Goal: Information Seeking & Learning: Learn about a topic

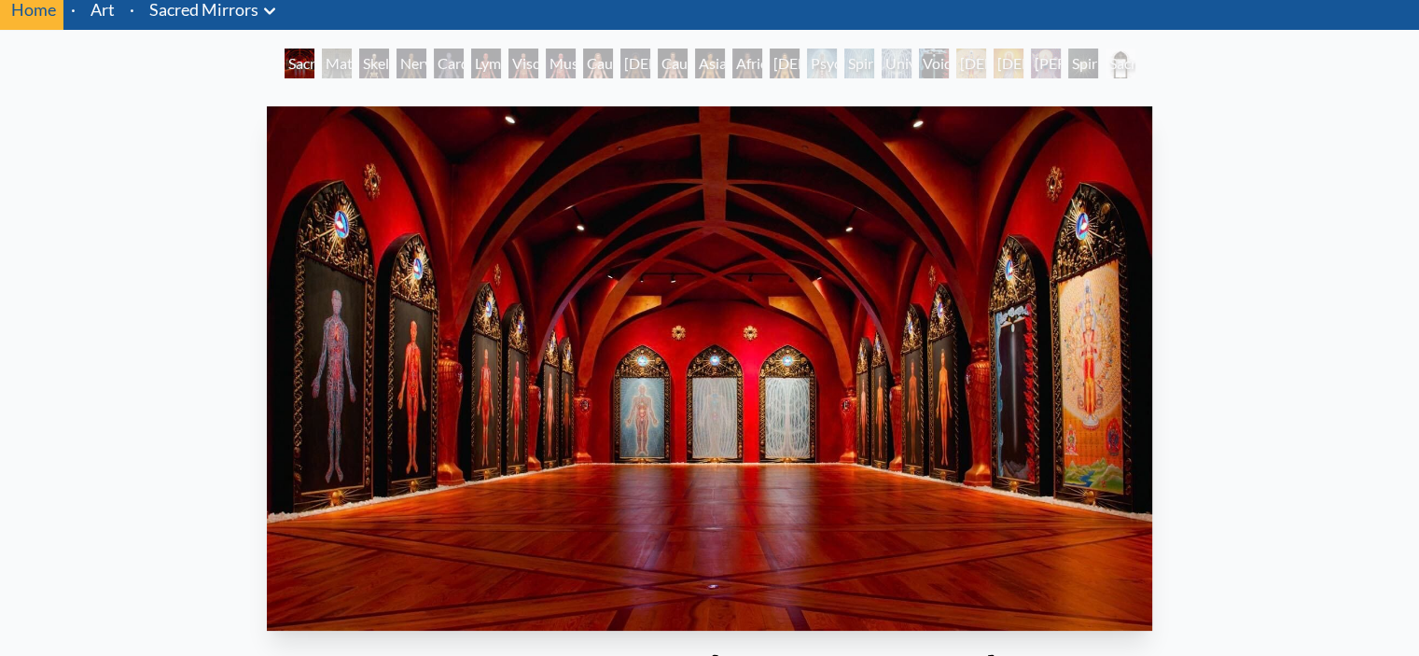
scroll to position [187, 0]
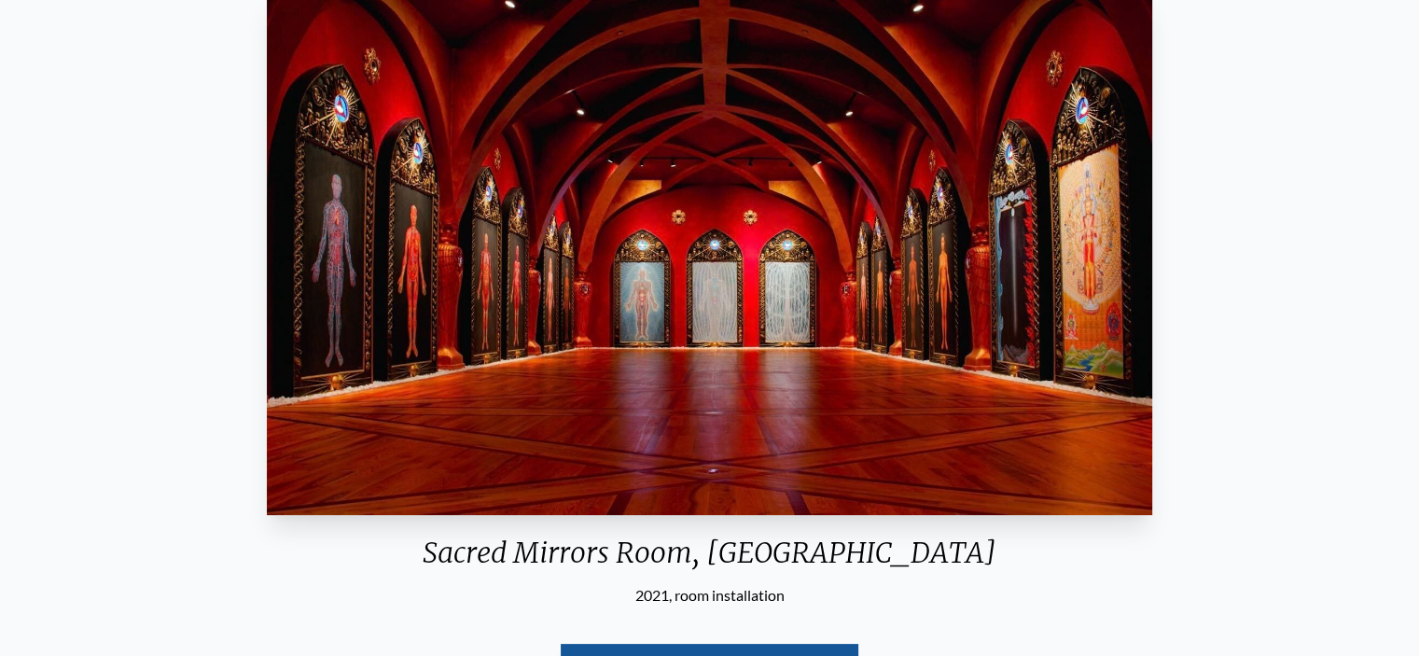
click at [397, 254] on img "1 / 23" at bounding box center [709, 253] width 885 height 524
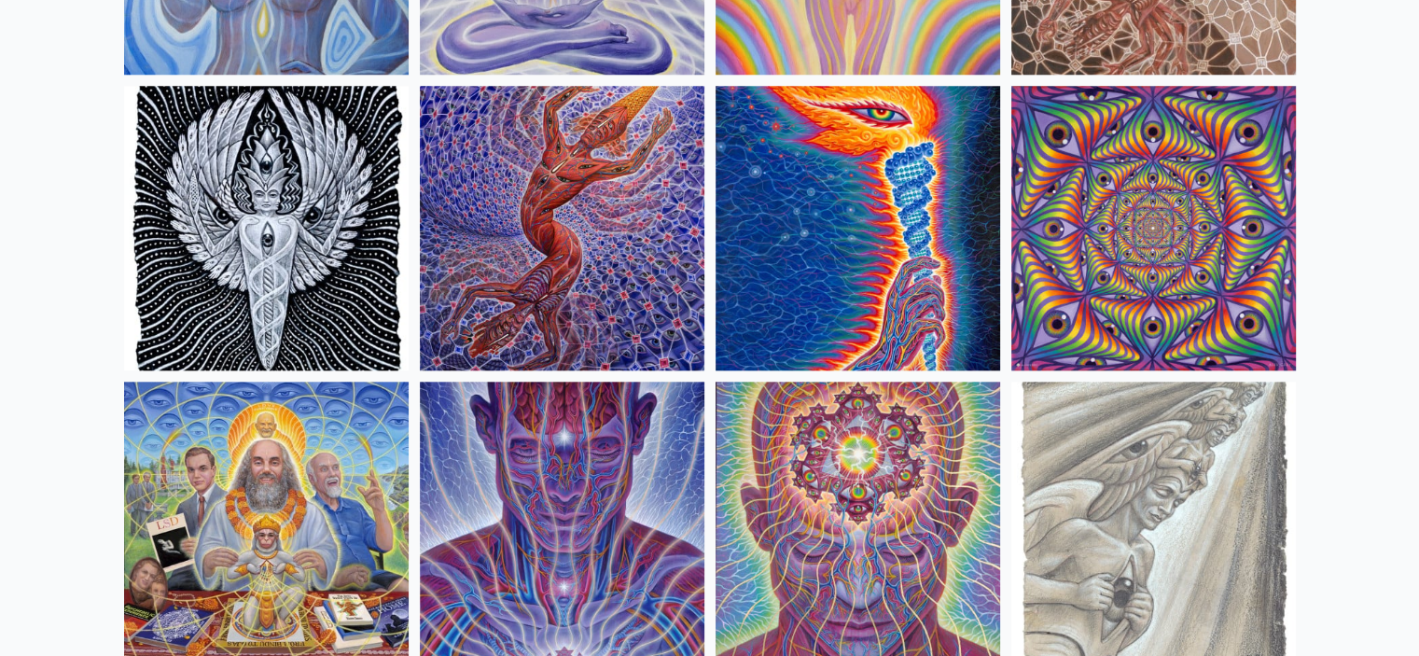
scroll to position [2052, 0]
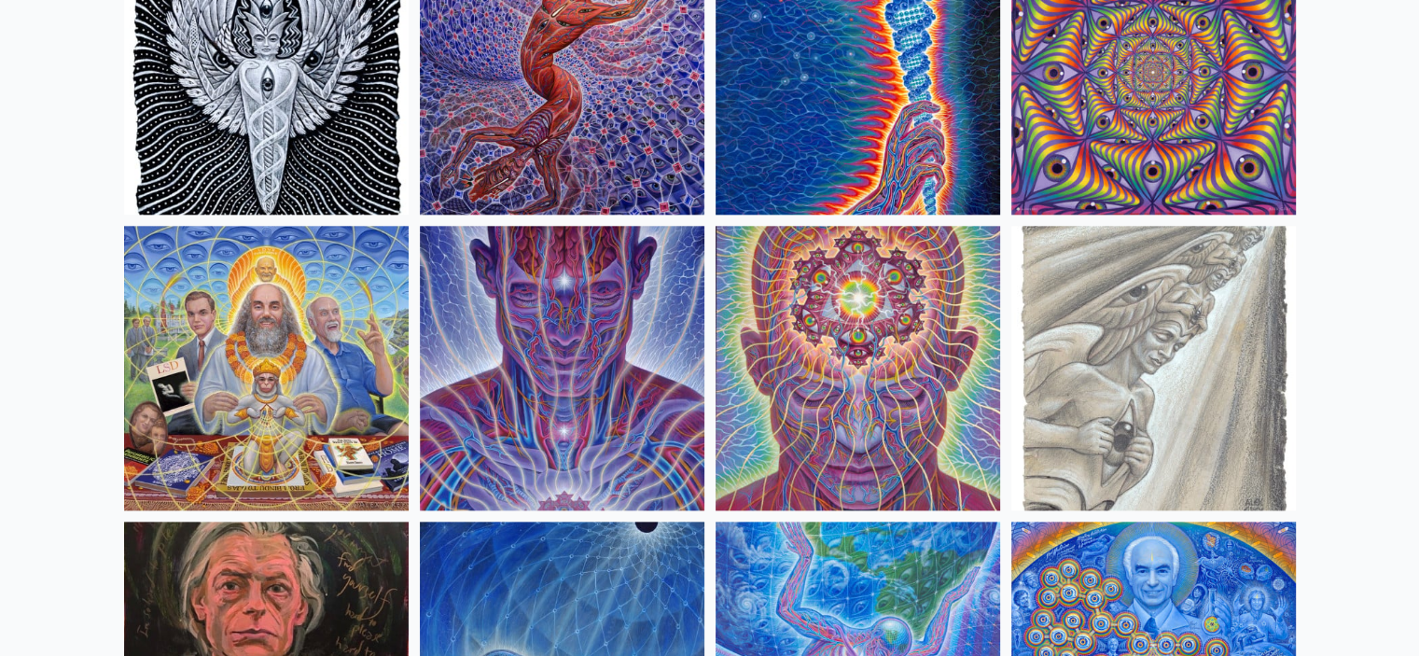
click at [821, 253] on img at bounding box center [858, 368] width 285 height 285
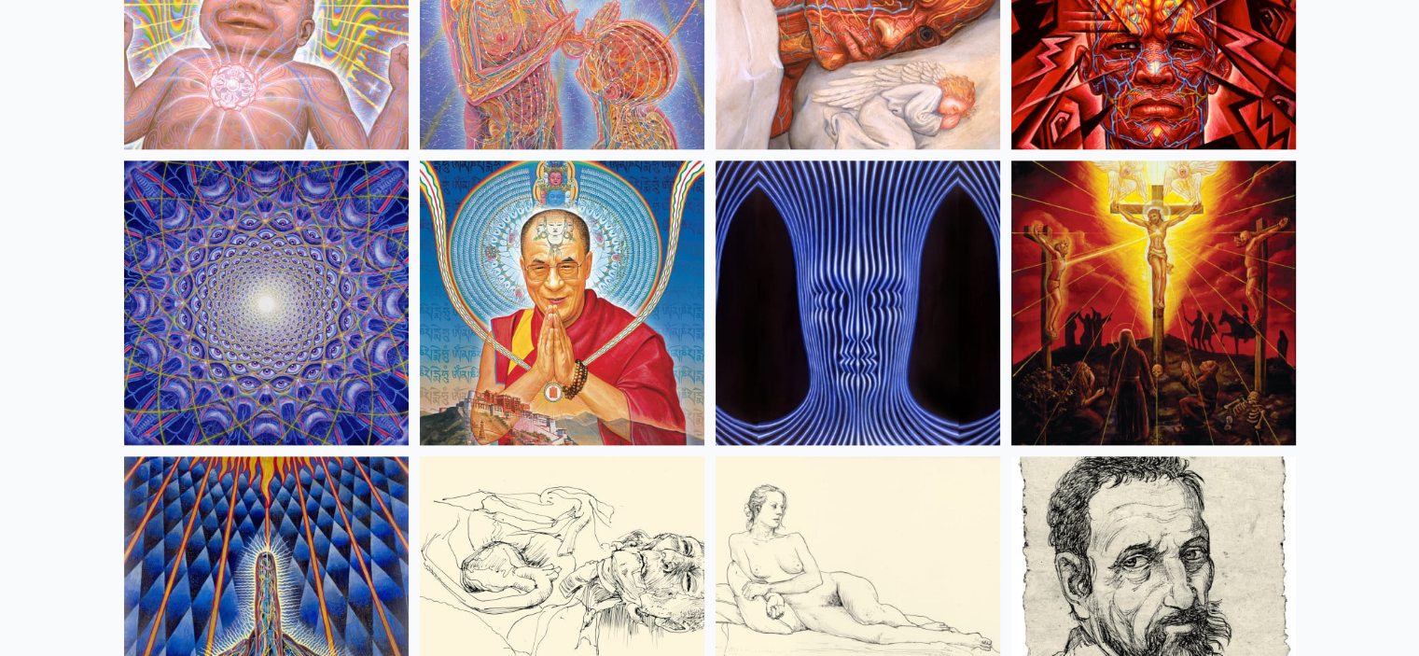
scroll to position [16326, 0]
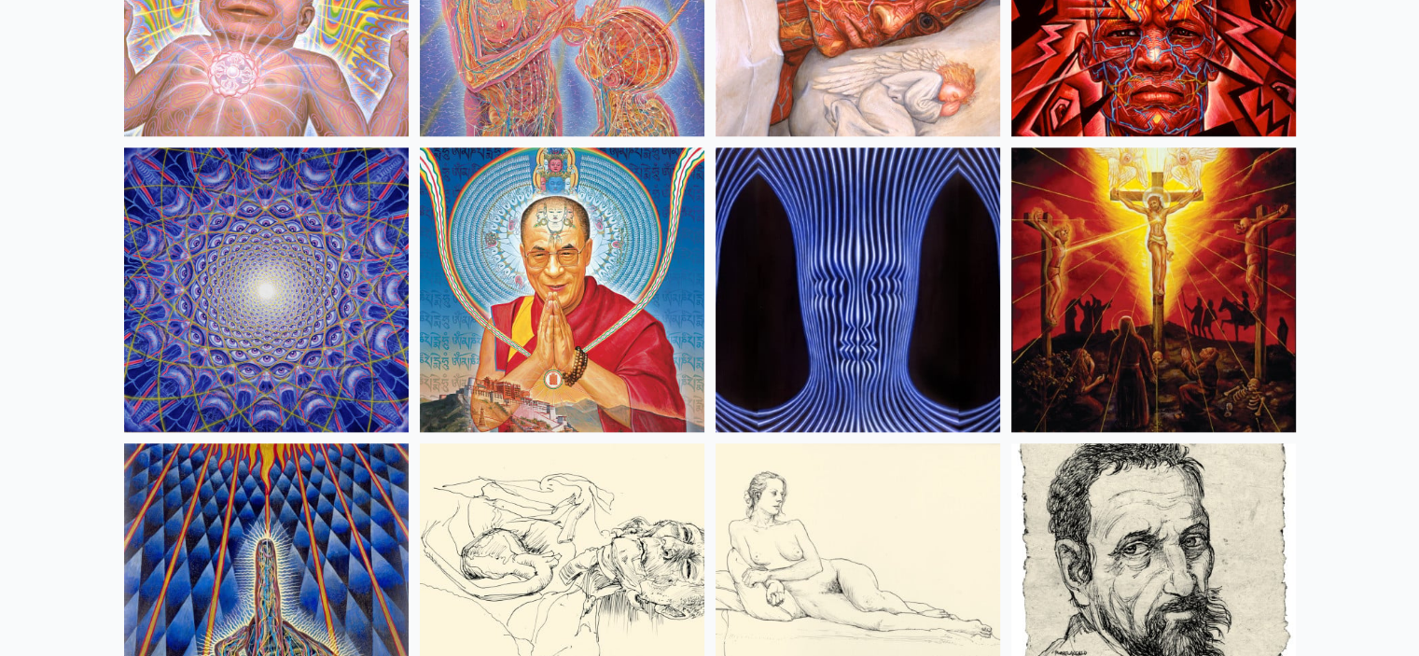
click at [190, 257] on img at bounding box center [266, 289] width 285 height 285
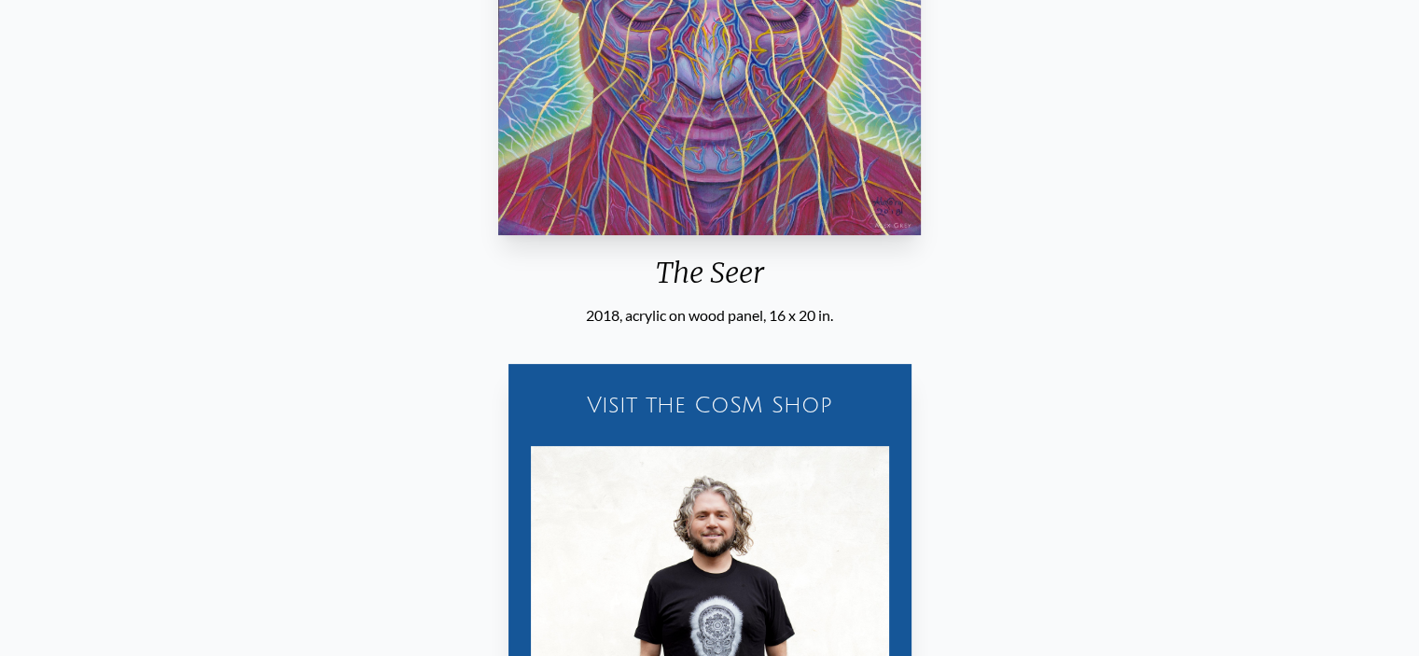
scroll to position [920, 0]
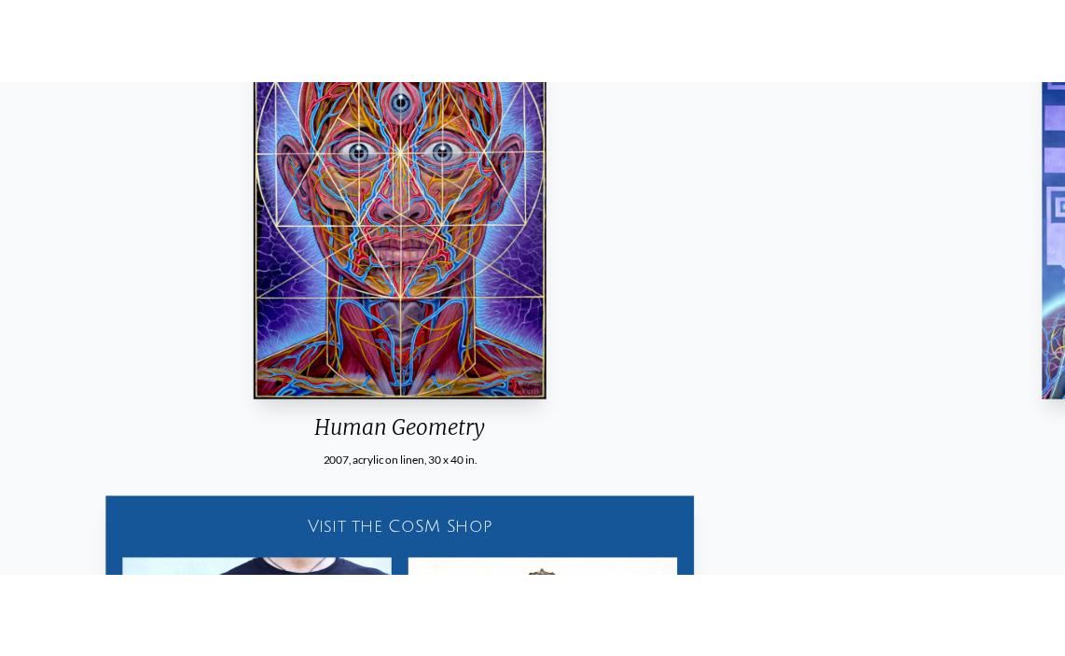
scroll to position [314, 0]
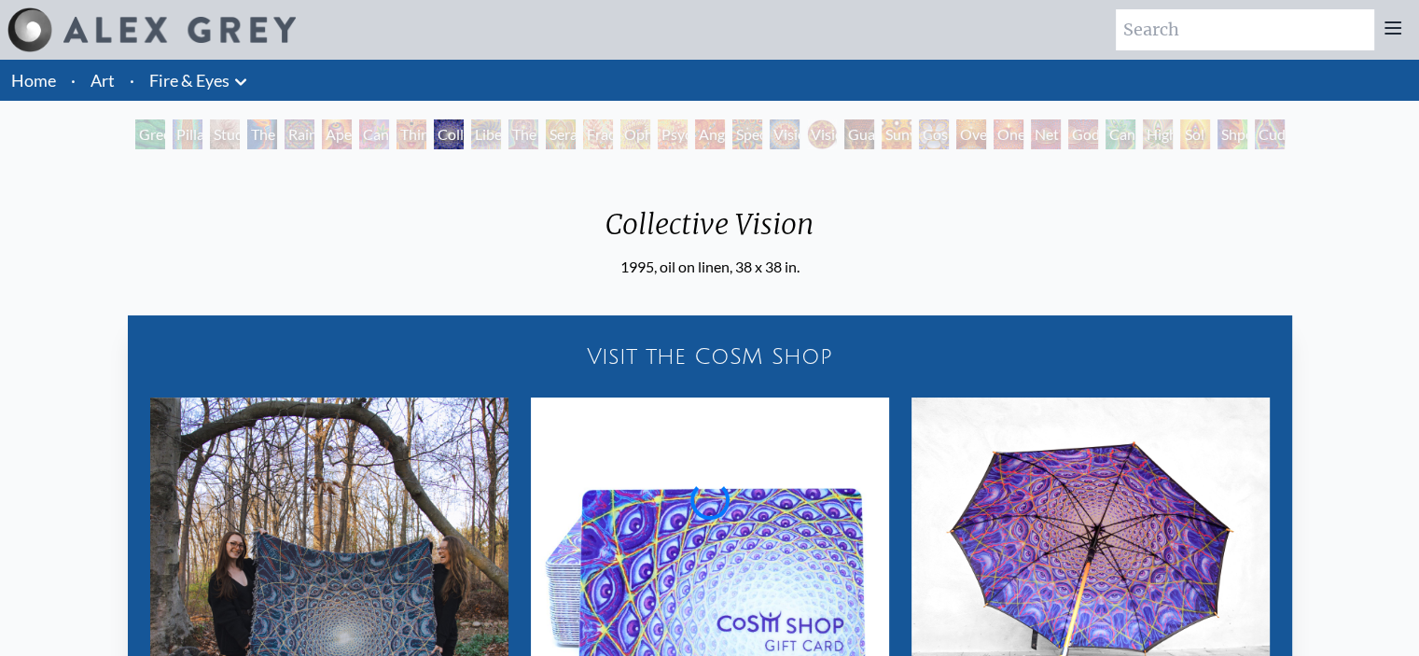
click at [535, 218] on div "Collective Vision 1995, oil on linen, 38 x 38 in. Visit the CoSM Shop Collectiv…" at bounding box center [709, 500] width 1389 height 661
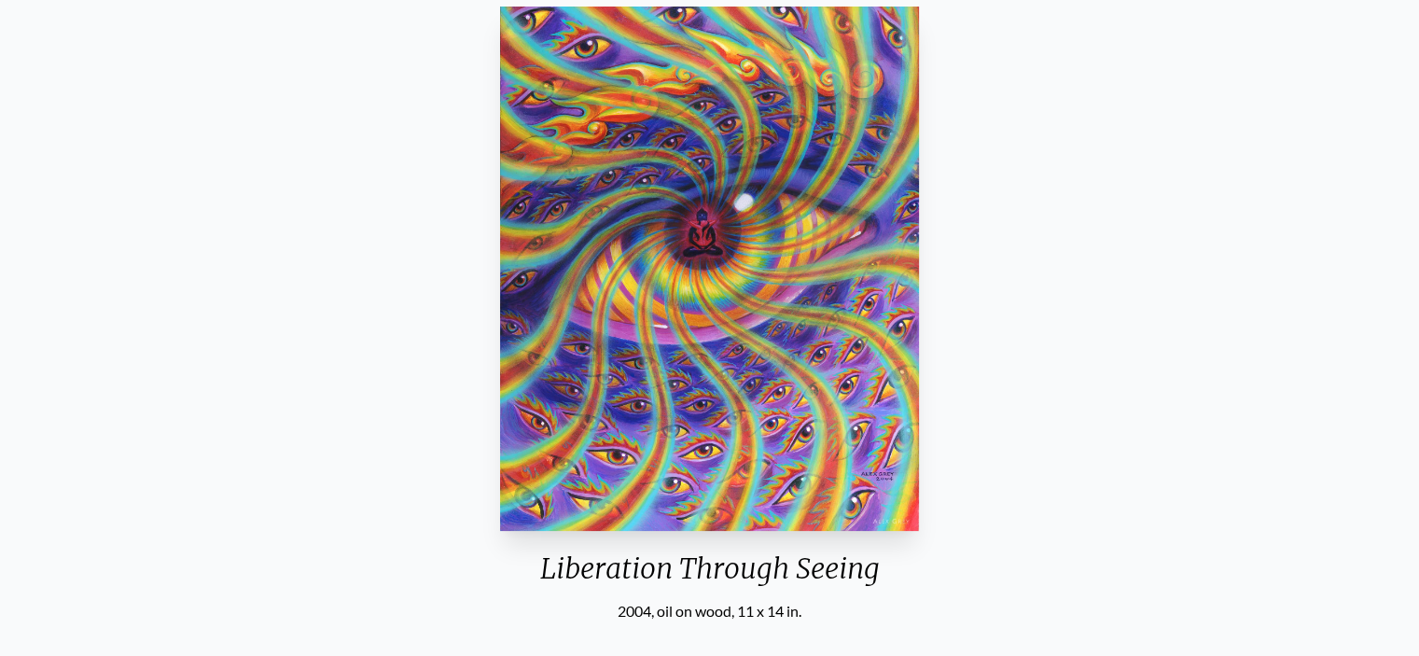
scroll to position [373, 0]
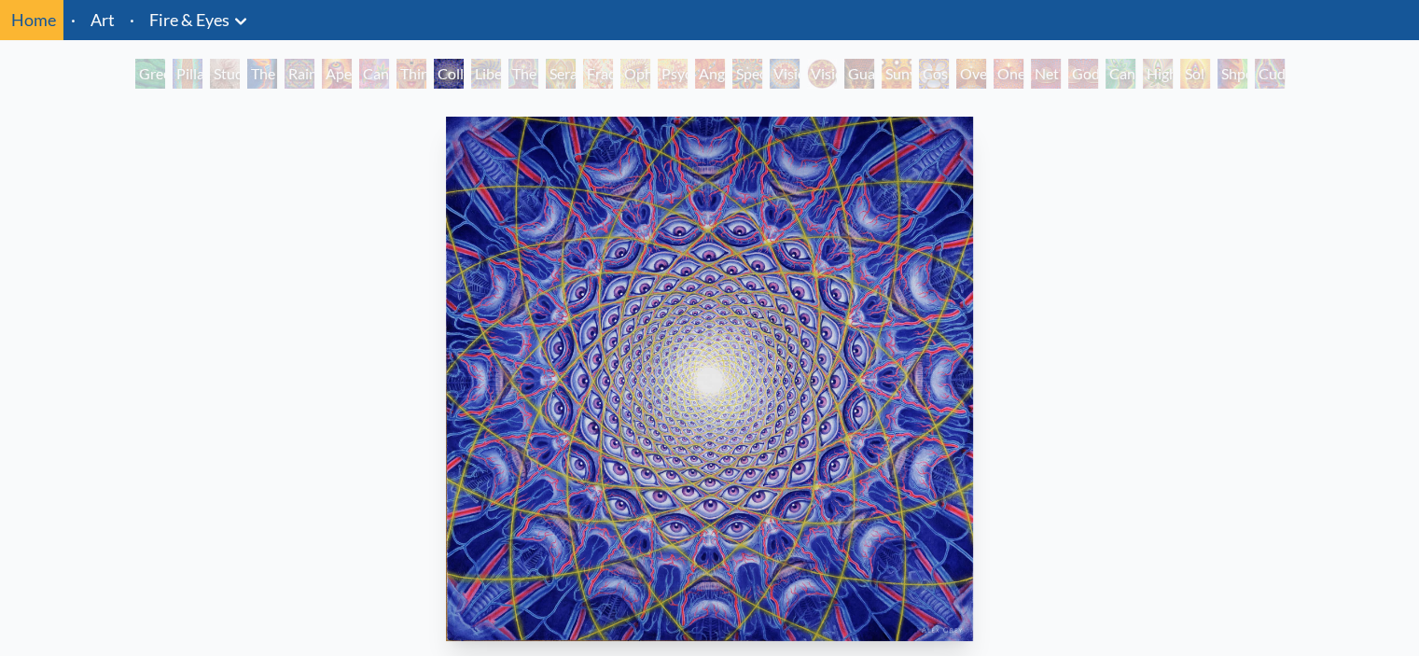
scroll to position [93, 0]
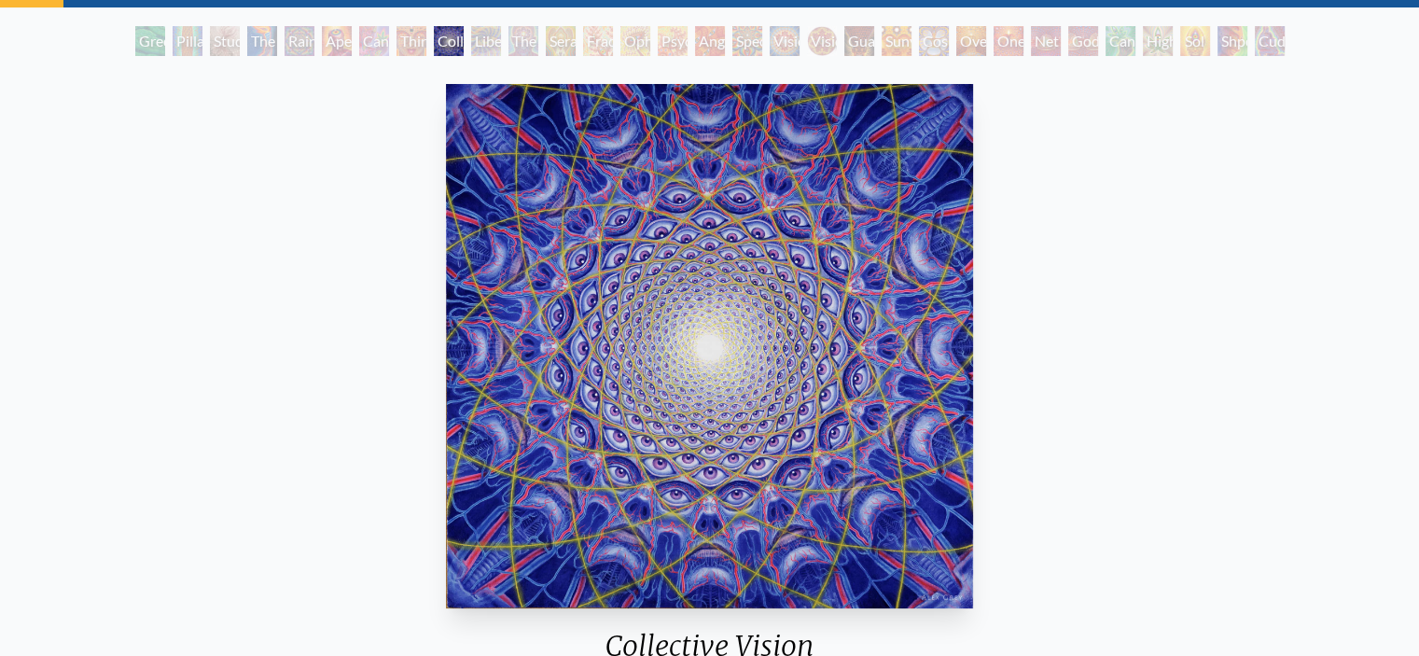
click at [742, 311] on img "9 / 31" at bounding box center [710, 346] width 528 height 524
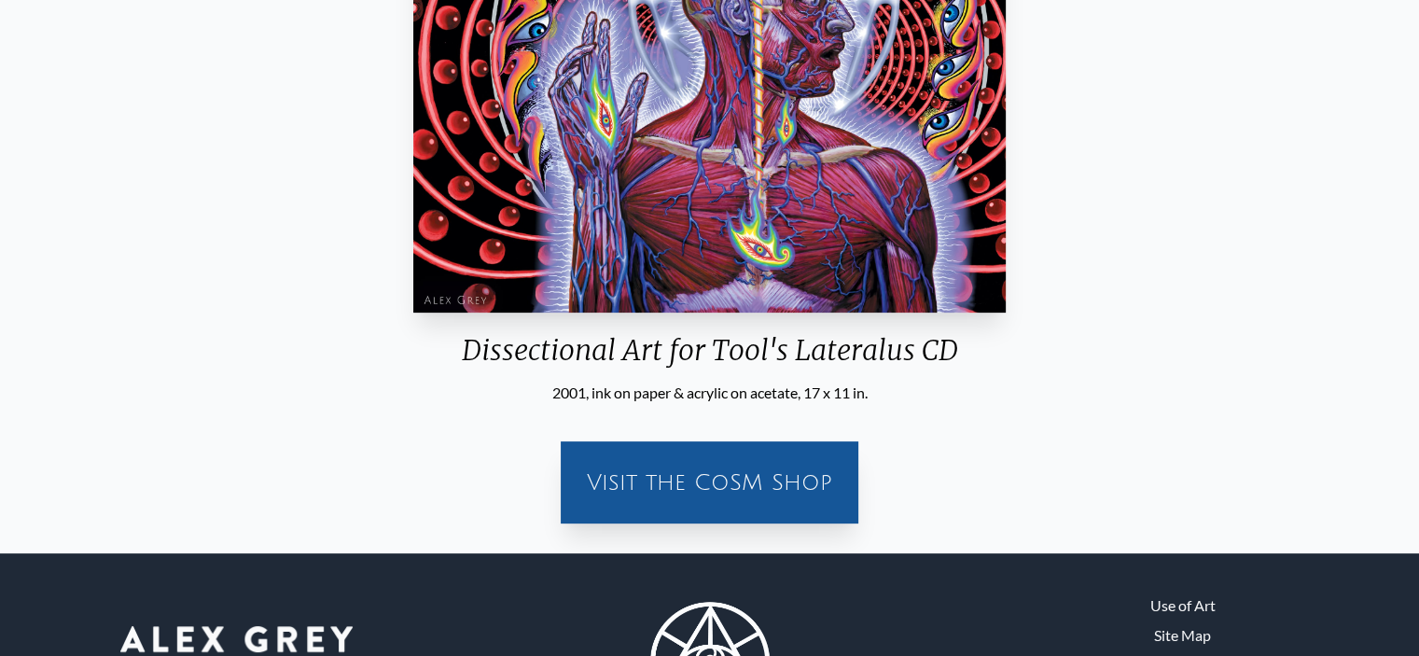
scroll to position [607, 0]
